Goal: Transaction & Acquisition: Obtain resource

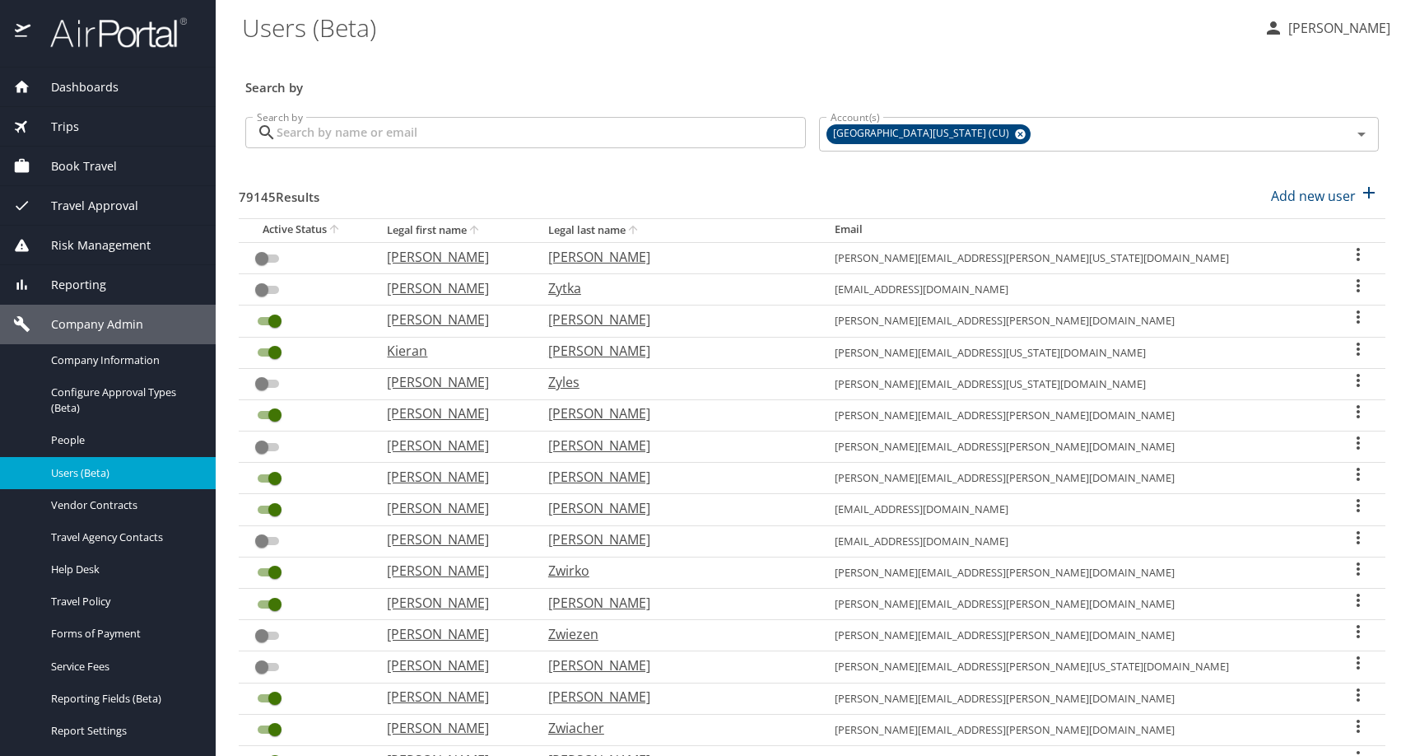
click at [626, 80] on div "Search by" at bounding box center [812, 76] width 1147 height 54
click at [77, 78] on span "Dashboards" at bounding box center [74, 87] width 88 height 18
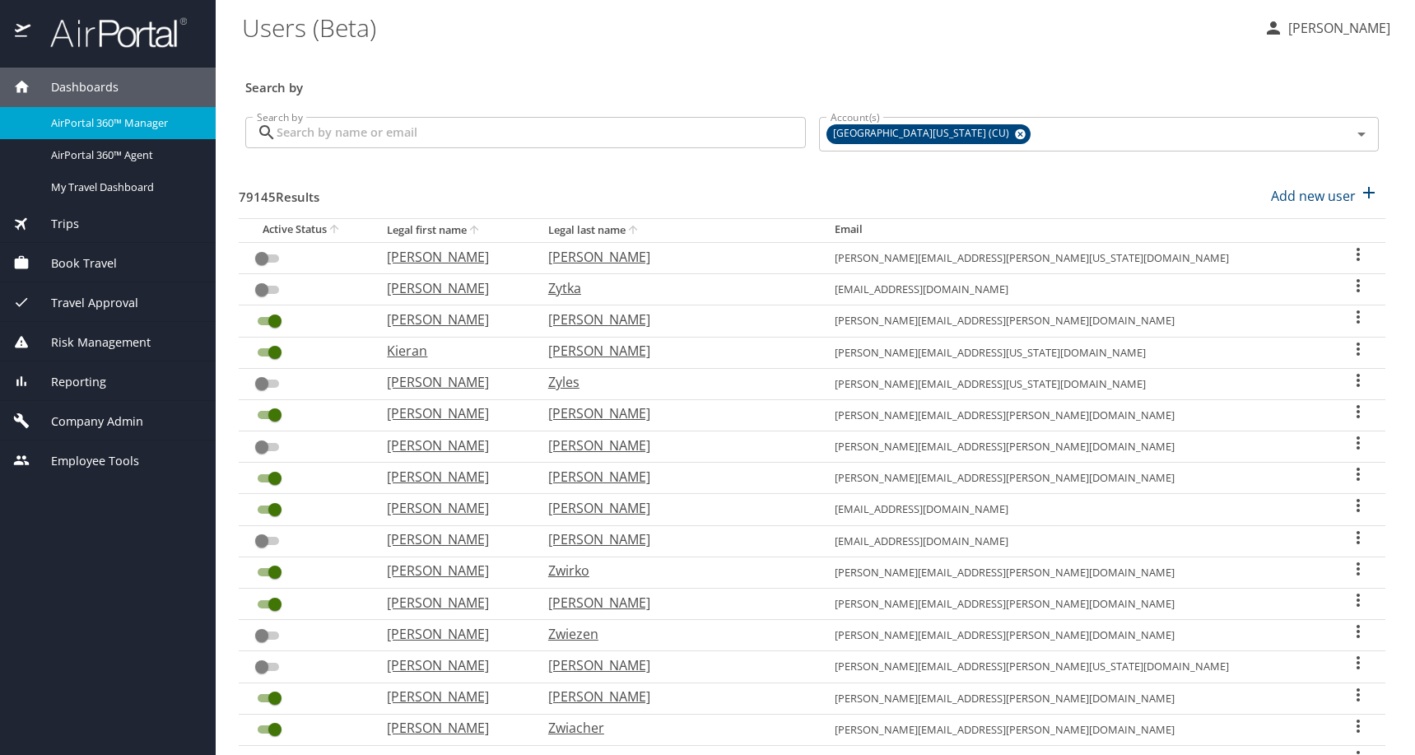
click at [114, 128] on span "AirPortal 360™ Manager" at bounding box center [123, 123] width 145 height 16
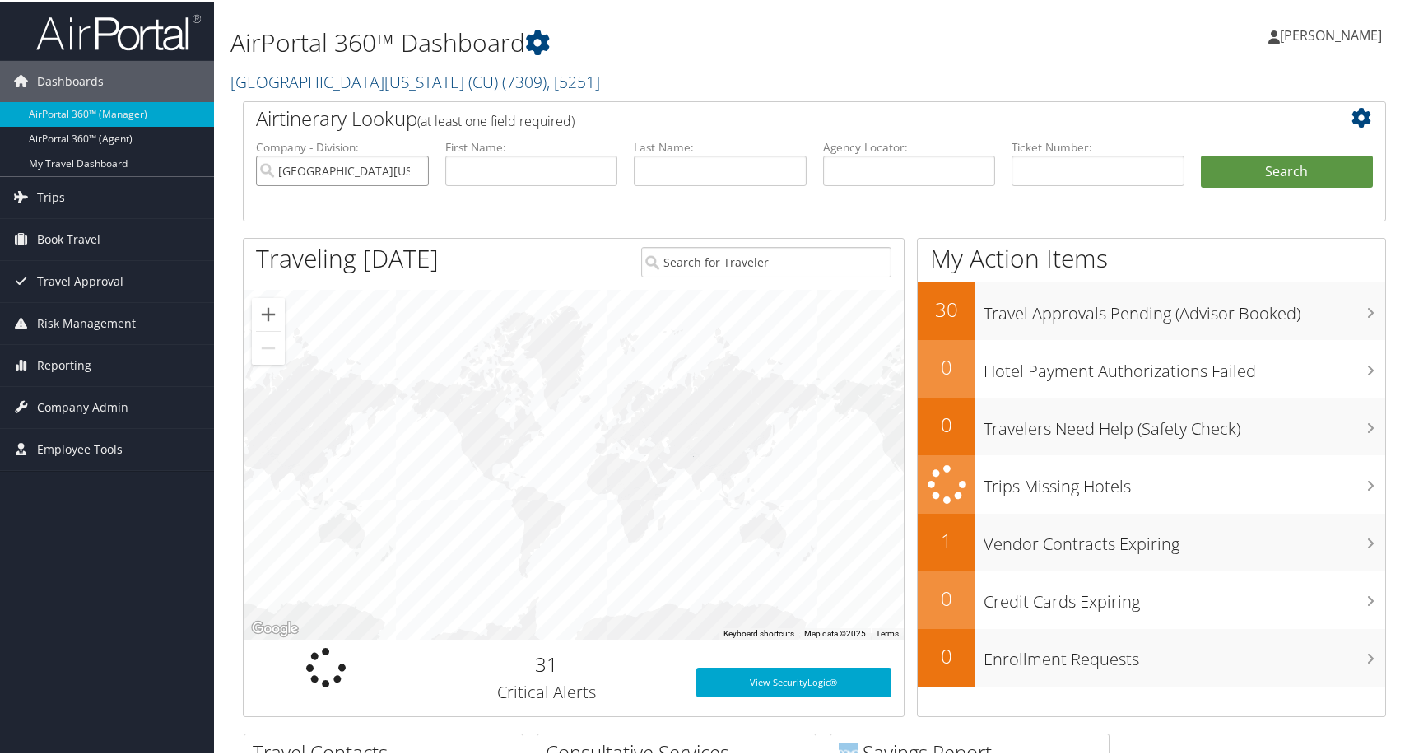
click at [400, 184] on input "University of Colorado (CU)" at bounding box center [342, 168] width 173 height 30
drag, startPoint x: 724, startPoint y: 255, endPoint x: 823, endPoint y: 239, distance: 100.1
click at [724, 184] on input "text" at bounding box center [720, 168] width 173 height 30
click at [877, 184] on input "text" at bounding box center [909, 168] width 173 height 30
paste input "D9NSLT"
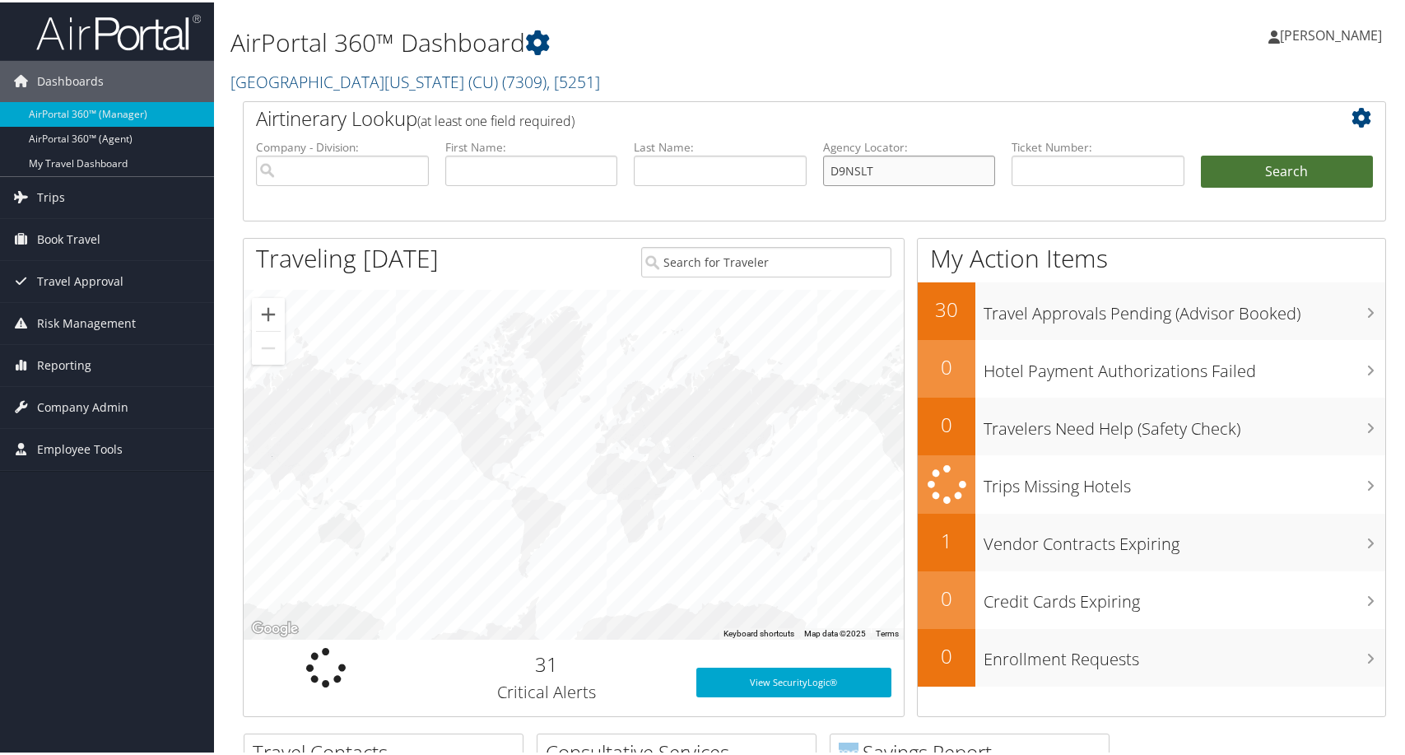
type input "D9NSLT"
click at [1227, 186] on button "Search" at bounding box center [1287, 169] width 173 height 33
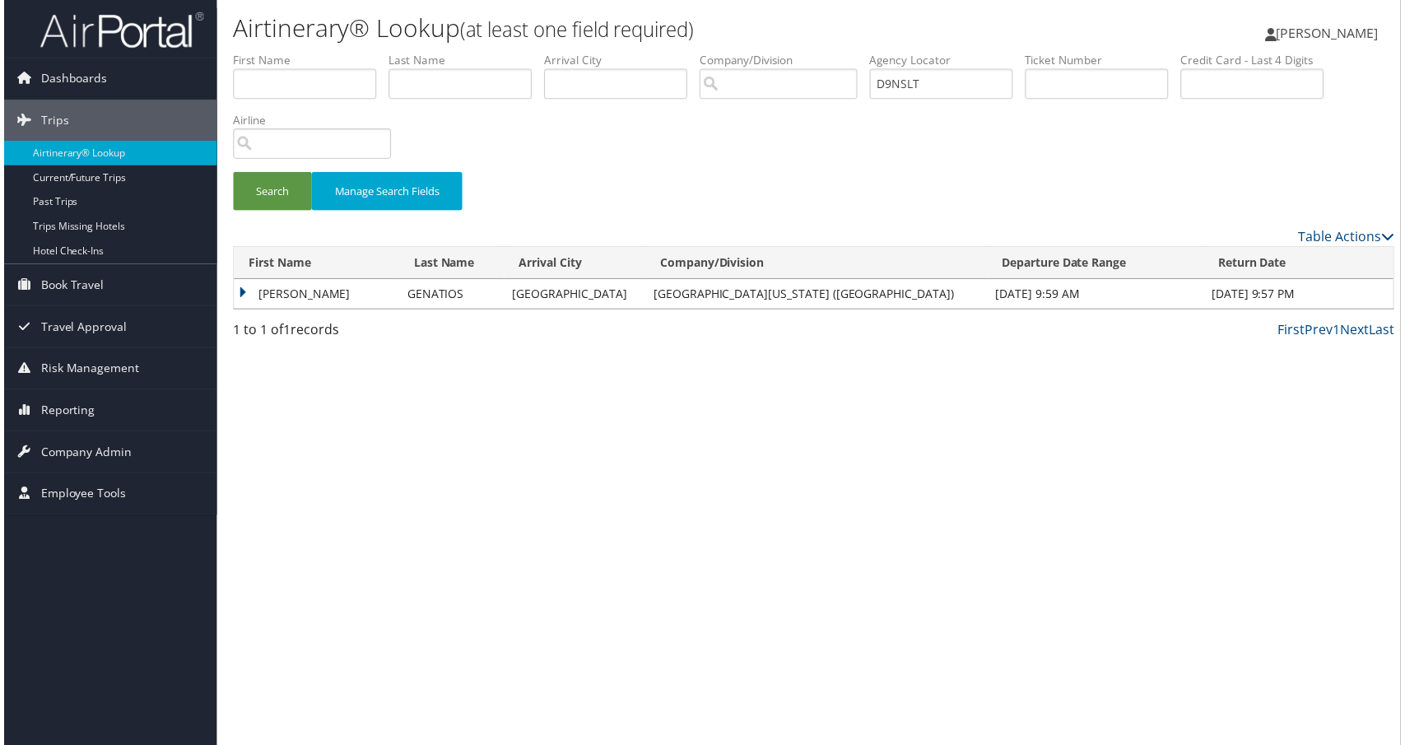
click at [305, 310] on td "CARLOS EDUARDO" at bounding box center [314, 296] width 166 height 30
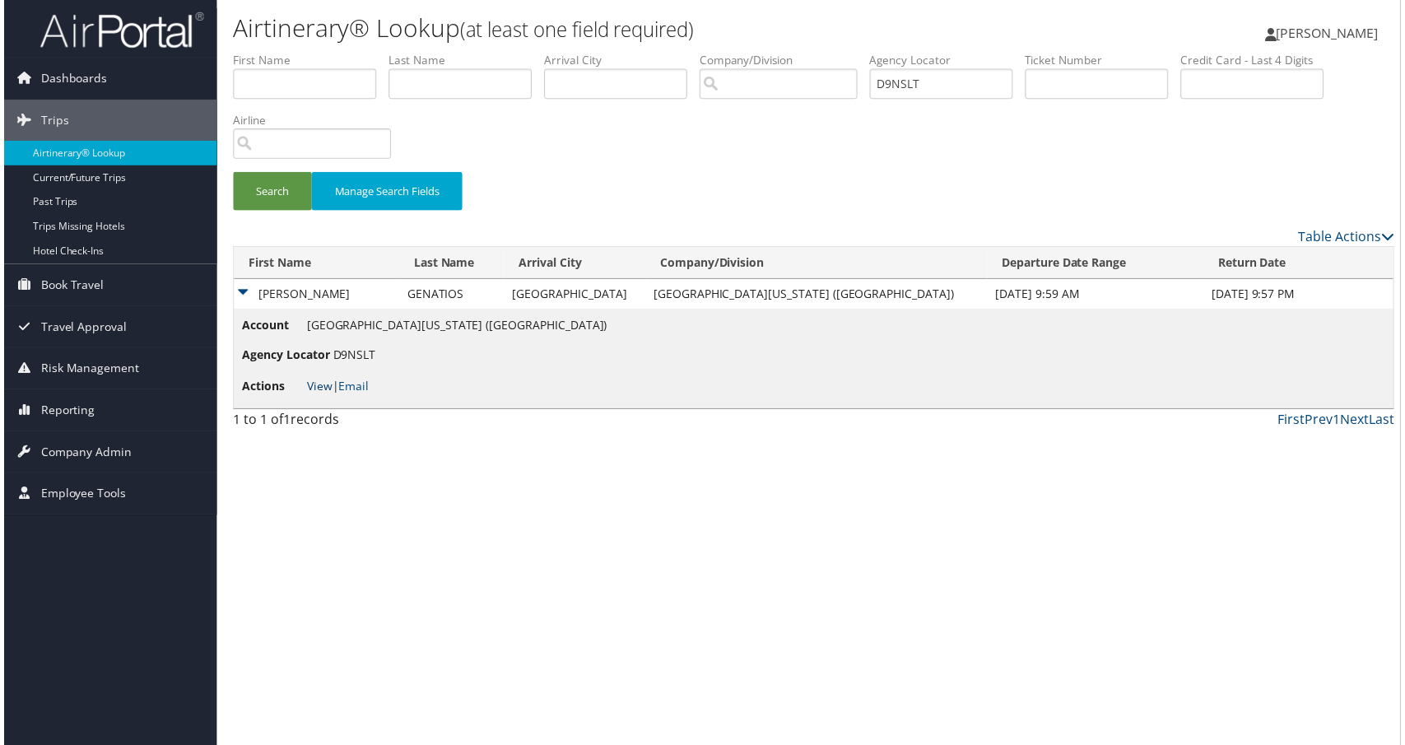
click at [330, 396] on link "View" at bounding box center [318, 388] width 26 height 16
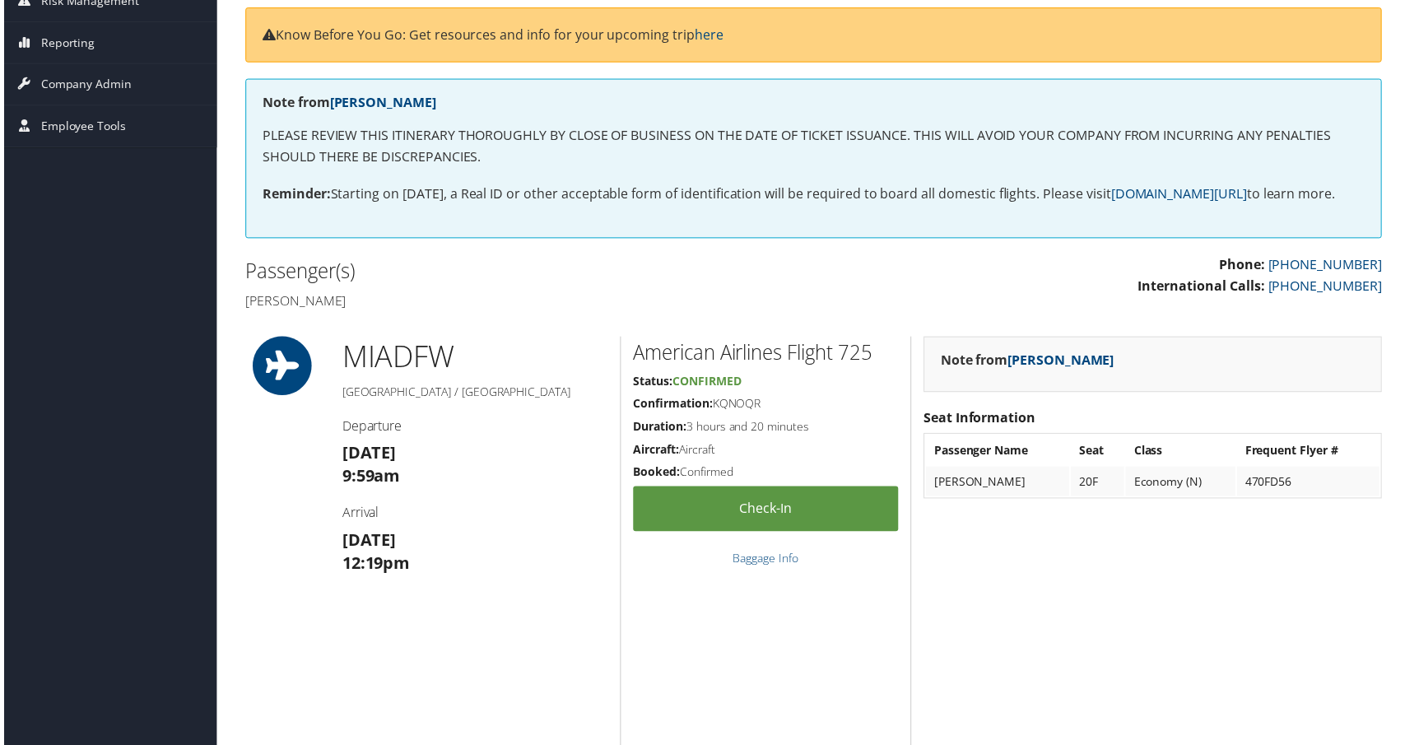
scroll to position [247, 0]
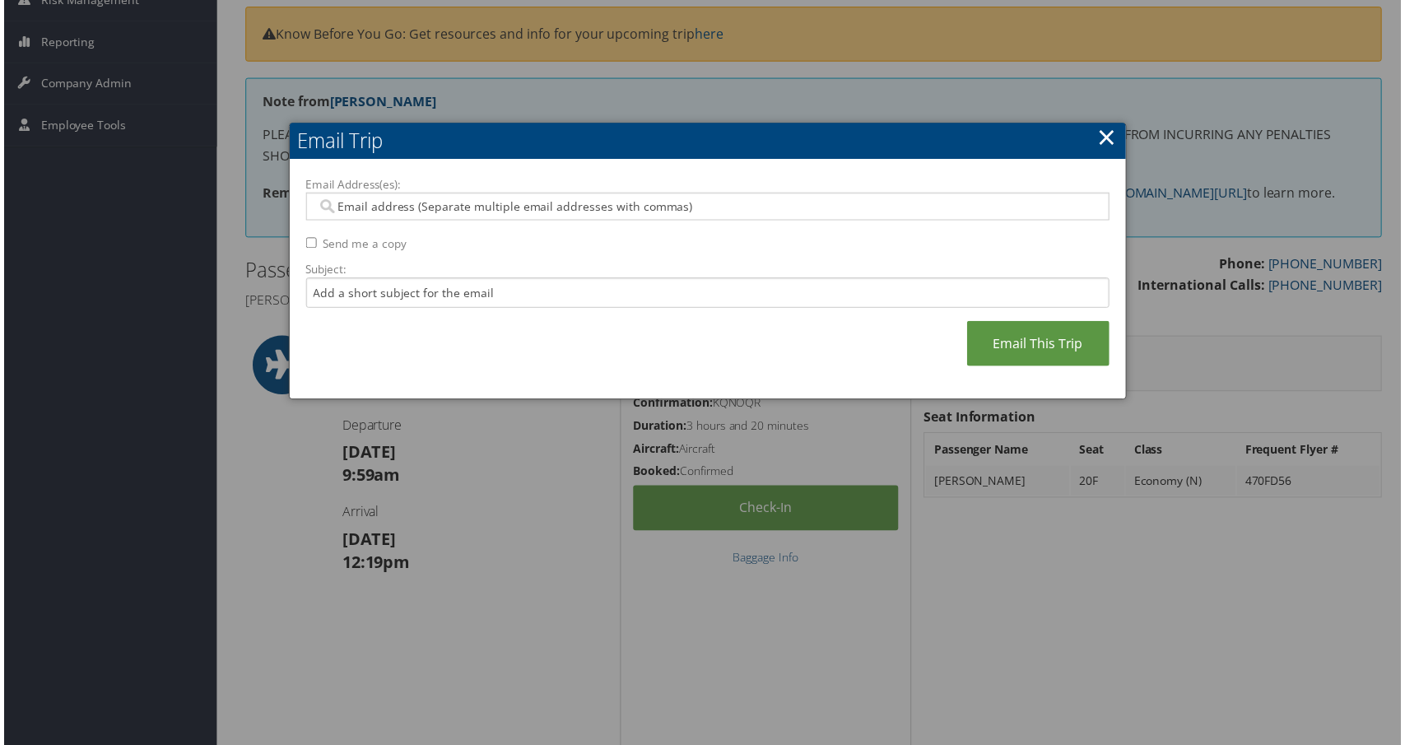
click at [321, 292] on div "Email Address(es): Send me a copy Subject: Email This Trip" at bounding box center [708, 281] width 808 height 208
click at [314, 249] on input "Send me a copy" at bounding box center [309, 244] width 11 height 11
checkbox input "true"
click at [379, 216] on input "Email Address(es):" at bounding box center [699, 207] width 770 height 16
click at [366, 216] on input "Email Address(es):" at bounding box center [699, 207] width 770 height 16
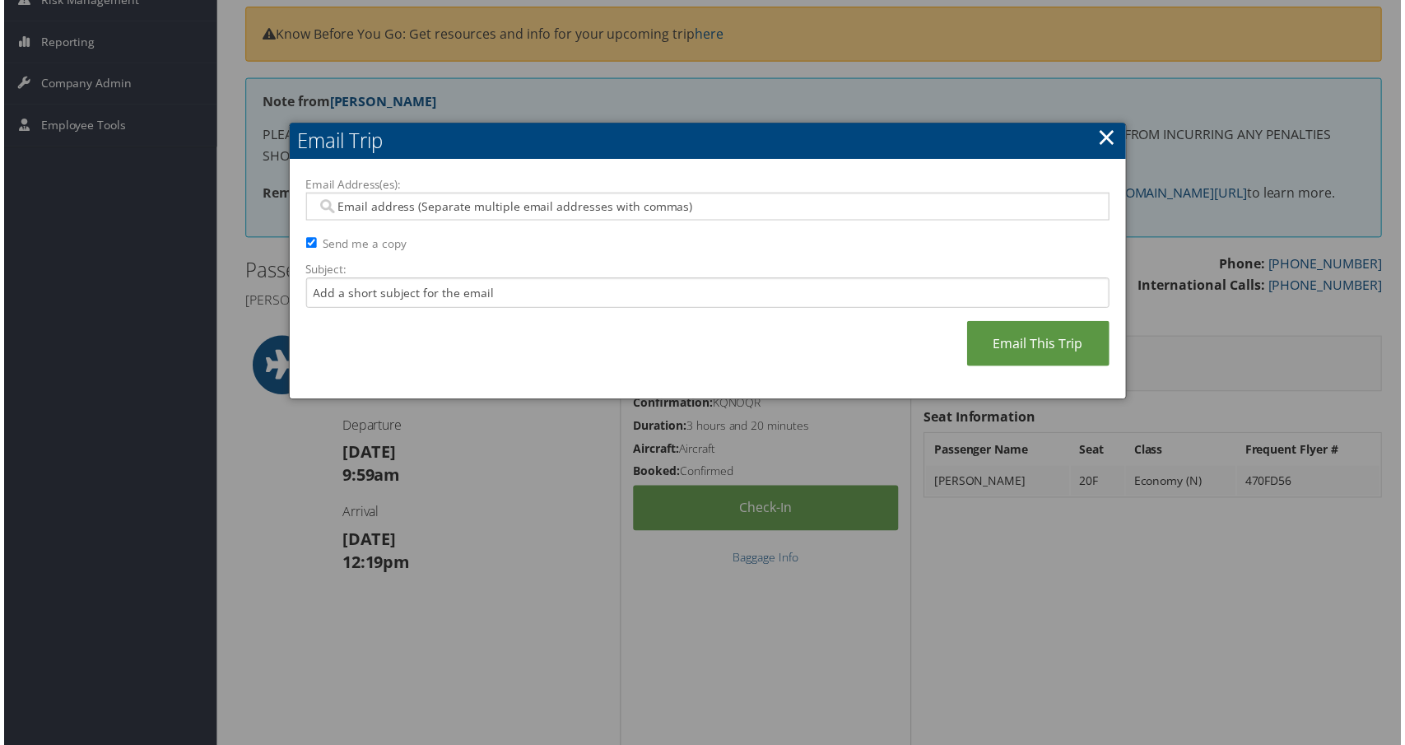
paste input "karenh3@uw.edu"
type input "karenh3@uw.edu"
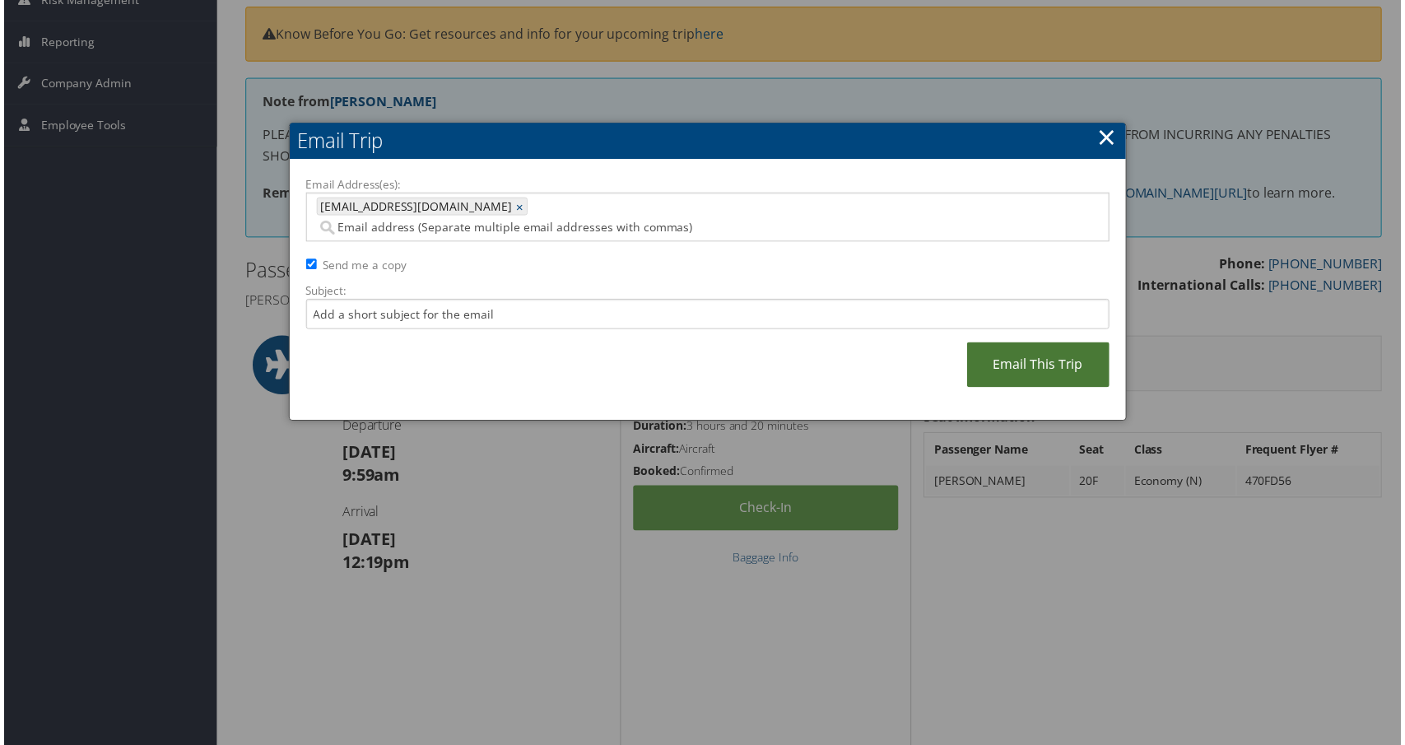
click at [969, 389] on link "Email This Trip" at bounding box center [1040, 366] width 143 height 45
